Goal: Task Accomplishment & Management: Manage account settings

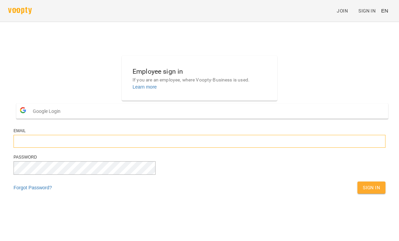
click at [175, 148] on input "email" at bounding box center [200, 141] width 372 height 13
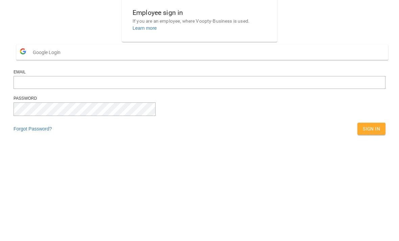
click at [230, 104] on button "Google Login" at bounding box center [202, 111] width 372 height 15
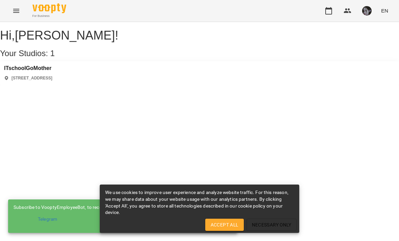
click at [141, 80] on div "ITschoolGoMother [STREET_ADDRESS]" at bounding box center [199, 73] width 399 height 24
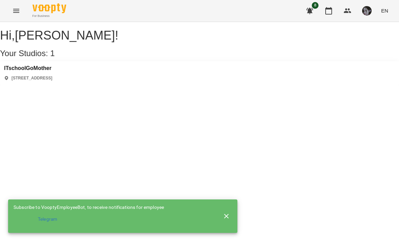
click at [114, 81] on div "ITschoolGoMother [STREET_ADDRESS]" at bounding box center [199, 73] width 399 height 24
click at [52, 71] on h3 "ITschoolGoMother" at bounding box center [28, 68] width 48 height 6
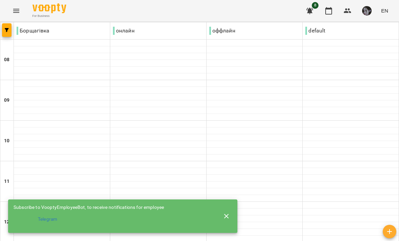
click at [311, 16] on button "button" at bounding box center [310, 11] width 16 height 16
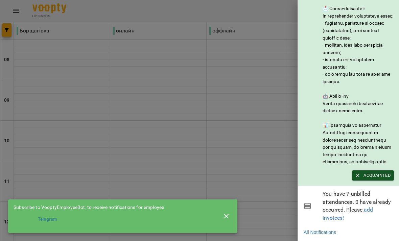
scroll to position [83, 0]
click at [265, 105] on div at bounding box center [199, 120] width 399 height 241
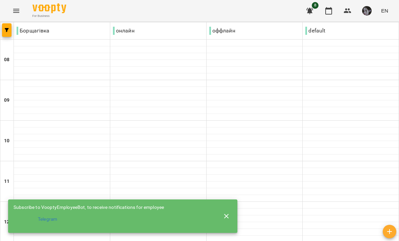
scroll to position [209, 0]
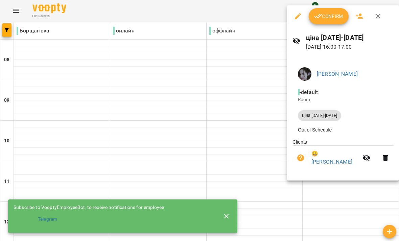
click at [335, 155] on link "😀 Госкін Тимур" at bounding box center [335, 158] width 47 height 16
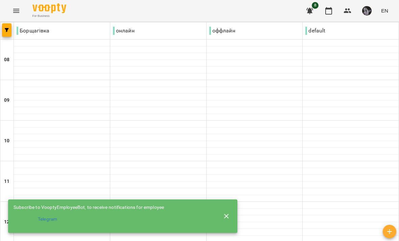
scroll to position [493, 0]
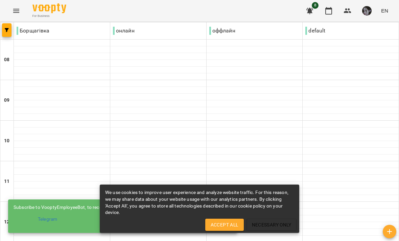
scroll to position [280, 0]
click at [224, 219] on button "Accept All" at bounding box center [224, 225] width 39 height 12
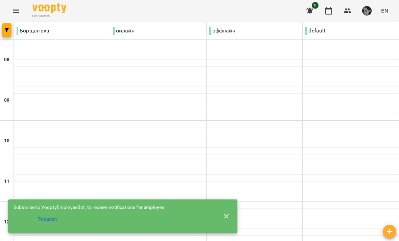
scroll to position [275, 0]
click at [226, 214] on icon "button" at bounding box center [226, 216] width 5 height 5
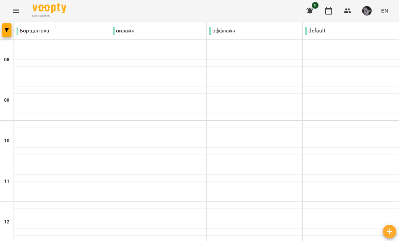
scroll to position [282, 0]
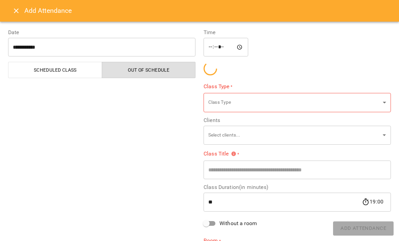
type input "**********"
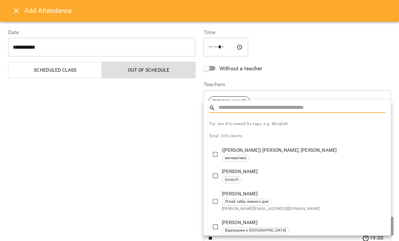
scroll to position [2, 0]
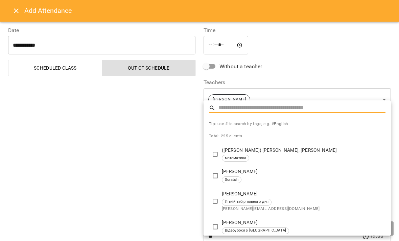
click at [9, 11] on div at bounding box center [199, 120] width 399 height 241
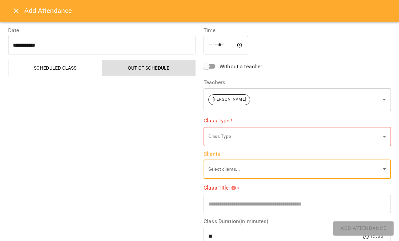
click at [15, 8] on icon "Close" at bounding box center [16, 11] width 8 height 8
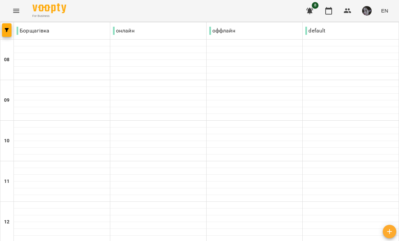
scroll to position [0, 0]
click at [262, 109] on div at bounding box center [255, 110] width 96 height 7
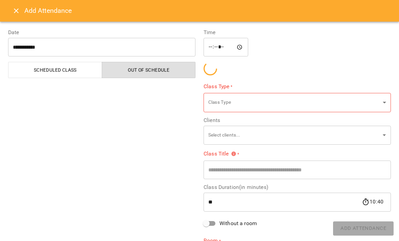
click at [259, 87] on div "Time ***** ​ Class Type * Class Type ​ Clients Select clients... ​ Class Title …" at bounding box center [298, 148] width 196 height 256
type input "**********"
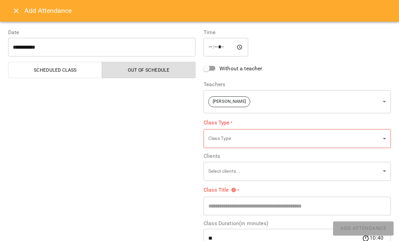
click at [18, 18] on button "Close" at bounding box center [16, 11] width 16 height 16
